Goal: Use online tool/utility: Use online tool/utility

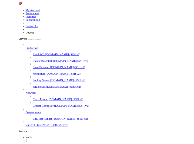
scroll to position [2352, 0]
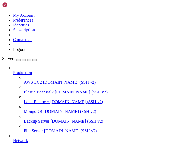
drag, startPoint x: 40, startPoint y: 43, endPoint x: 125, endPoint y: 7, distance: 92.7
drag, startPoint x: 96, startPoint y: 369, endPoint x: 109, endPoint y: 357, distance: 18.1
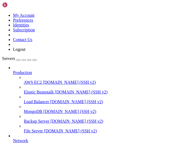
drag, startPoint x: 42, startPoint y: 384, endPoint x: 38, endPoint y: 389, distance: 6.4
drag, startPoint x: 95, startPoint y: 385, endPoint x: 74, endPoint y: 381, distance: 20.9
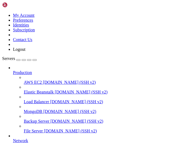
drag, startPoint x: 109, startPoint y: 374, endPoint x: 106, endPoint y: 387, distance: 13.8
drag, startPoint x: 96, startPoint y: 350, endPoint x: 4, endPoint y: 343, distance: 92.6
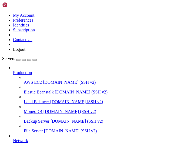
scroll to position [5, 0]
drag, startPoint x: 28, startPoint y: 347, endPoint x: 64, endPoint y: 340, distance: 36.8
drag, startPoint x: 79, startPoint y: 405, endPoint x: 18, endPoint y: 390, distance: 62.7
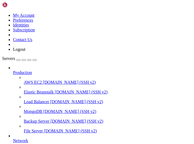
drag, startPoint x: 44, startPoint y: 95, endPoint x: 94, endPoint y: 3, distance: 104.3
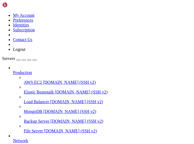
drag, startPoint x: 63, startPoint y: 384, endPoint x: 45, endPoint y: 399, distance: 23.4
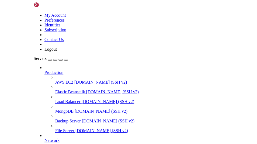
scroll to position [523, 0]
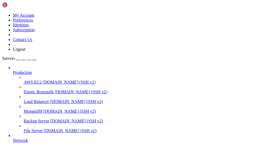
scroll to position [1096, 0]
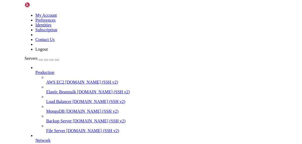
scroll to position [1229, 0]
